Goal: Task Accomplishment & Management: Manage account settings

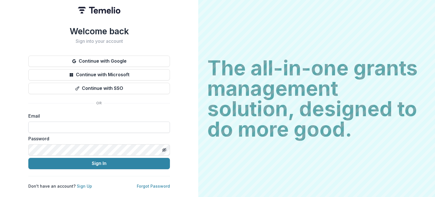
click at [35, 123] on input at bounding box center [98, 126] width 141 height 11
type input "**********"
click at [28, 158] on button "Sign In" at bounding box center [98, 163] width 141 height 11
